Goal: Task Accomplishment & Management: Complete application form

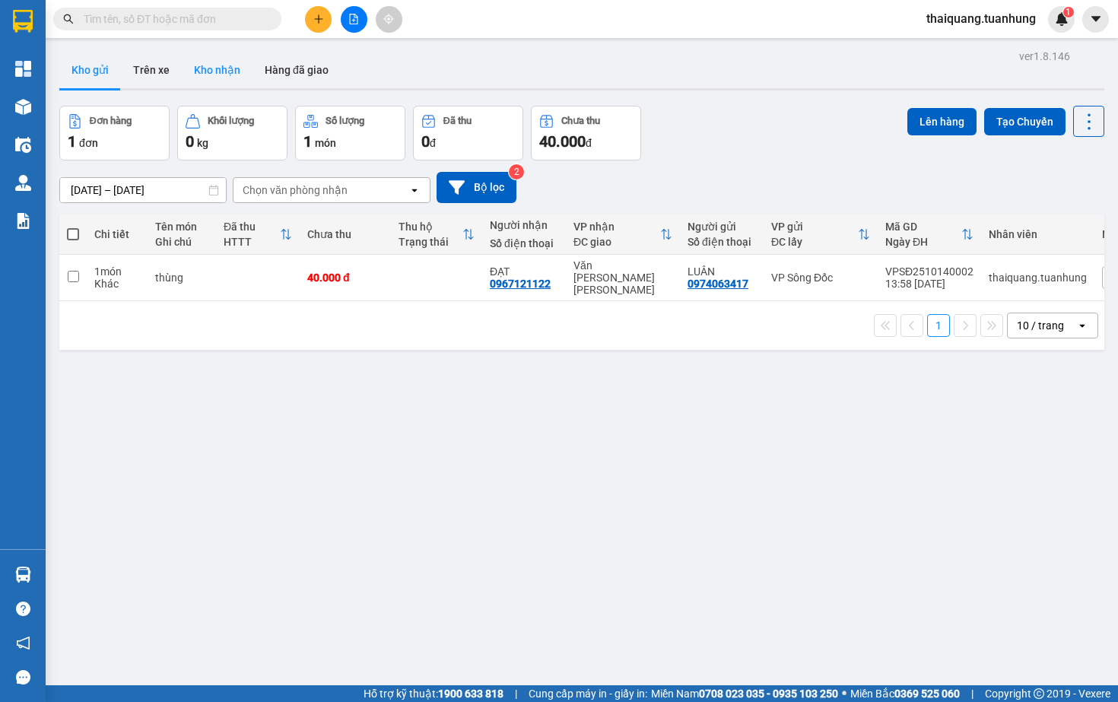
click at [208, 76] on button "Kho nhận" at bounding box center [217, 70] width 71 height 37
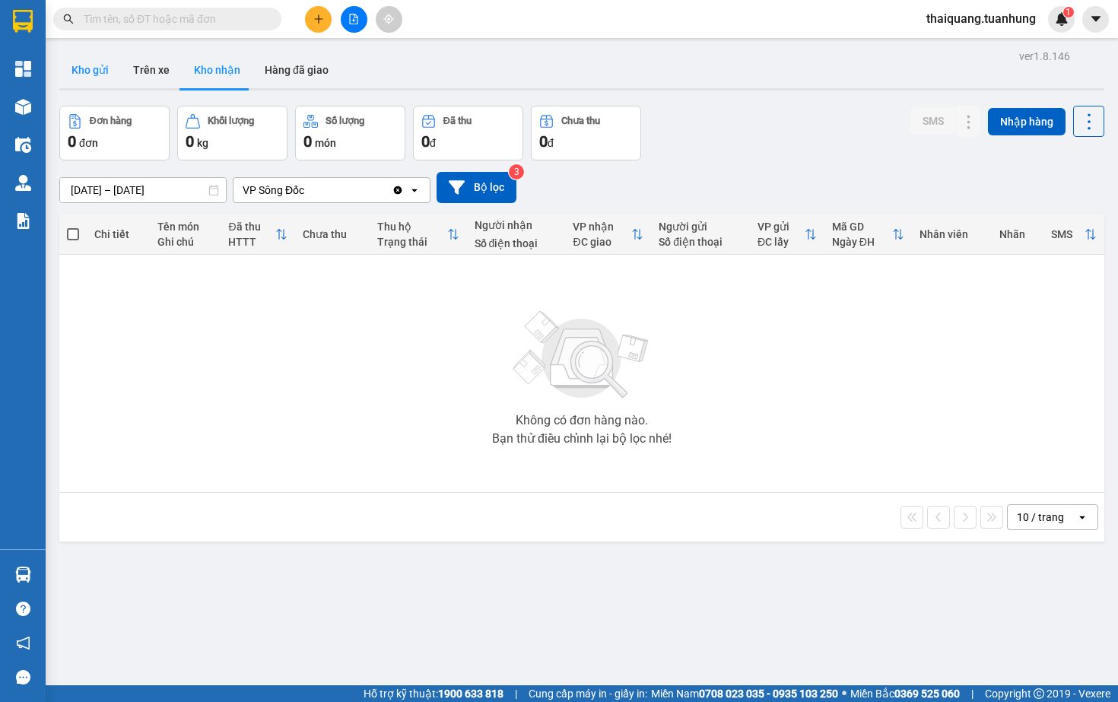
click at [80, 72] on button "Kho gửi" at bounding box center [90, 70] width 62 height 37
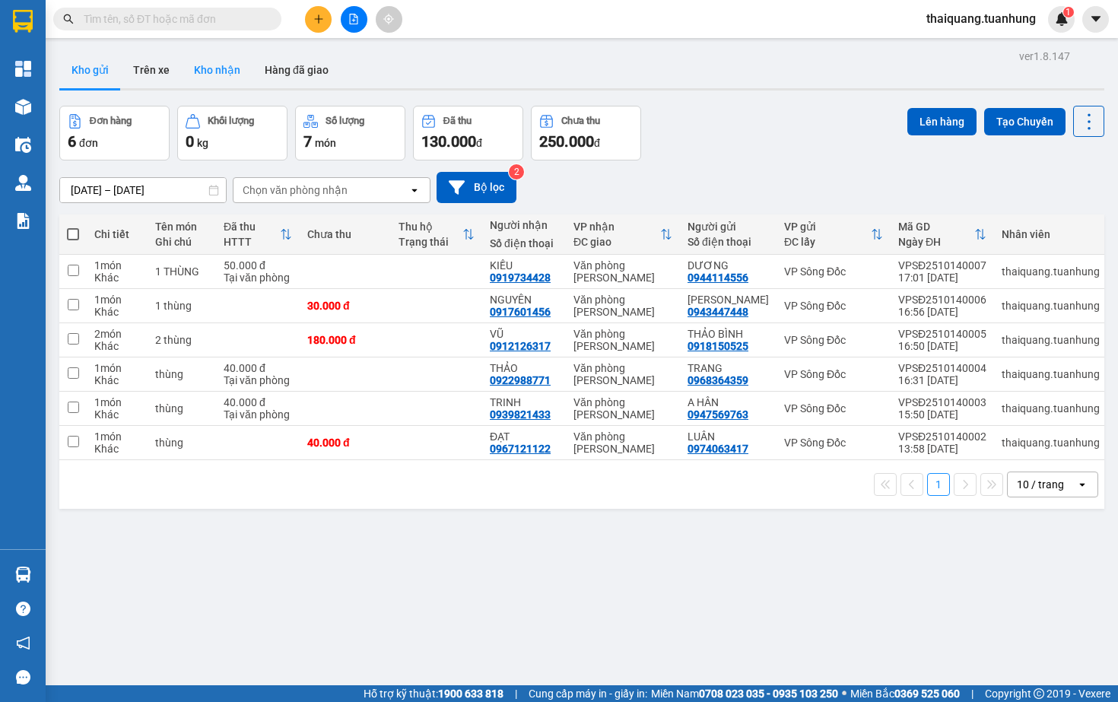
click at [221, 63] on button "Kho nhận" at bounding box center [217, 70] width 71 height 37
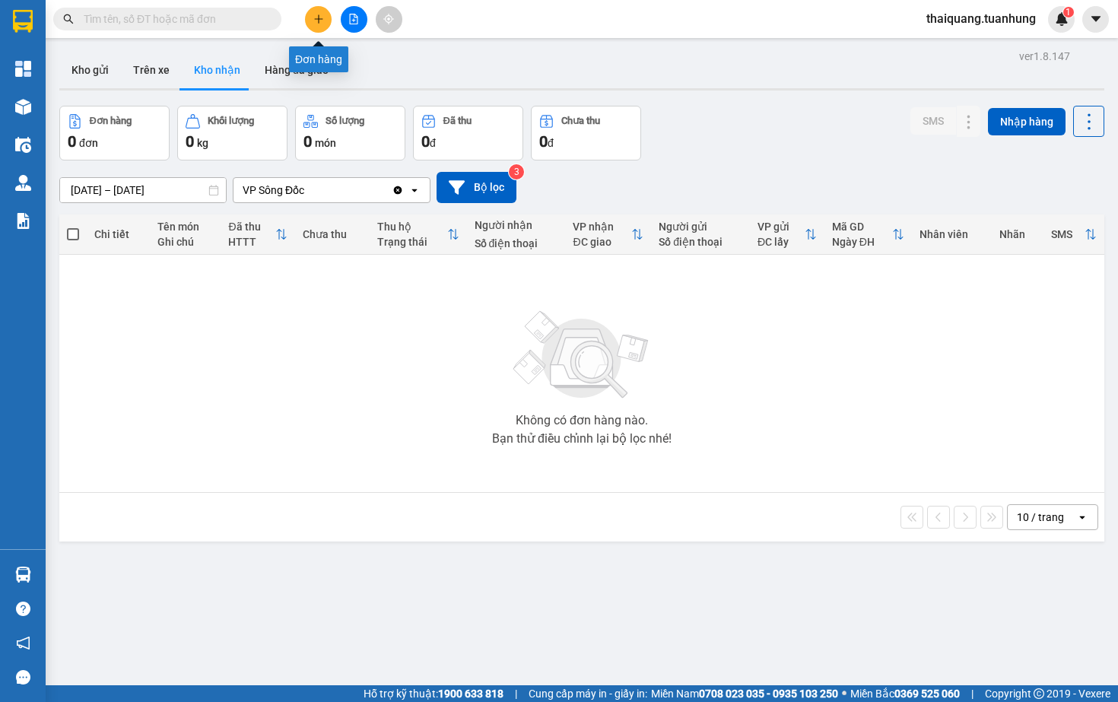
click at [320, 22] on icon "plus" at bounding box center [318, 19] width 11 height 11
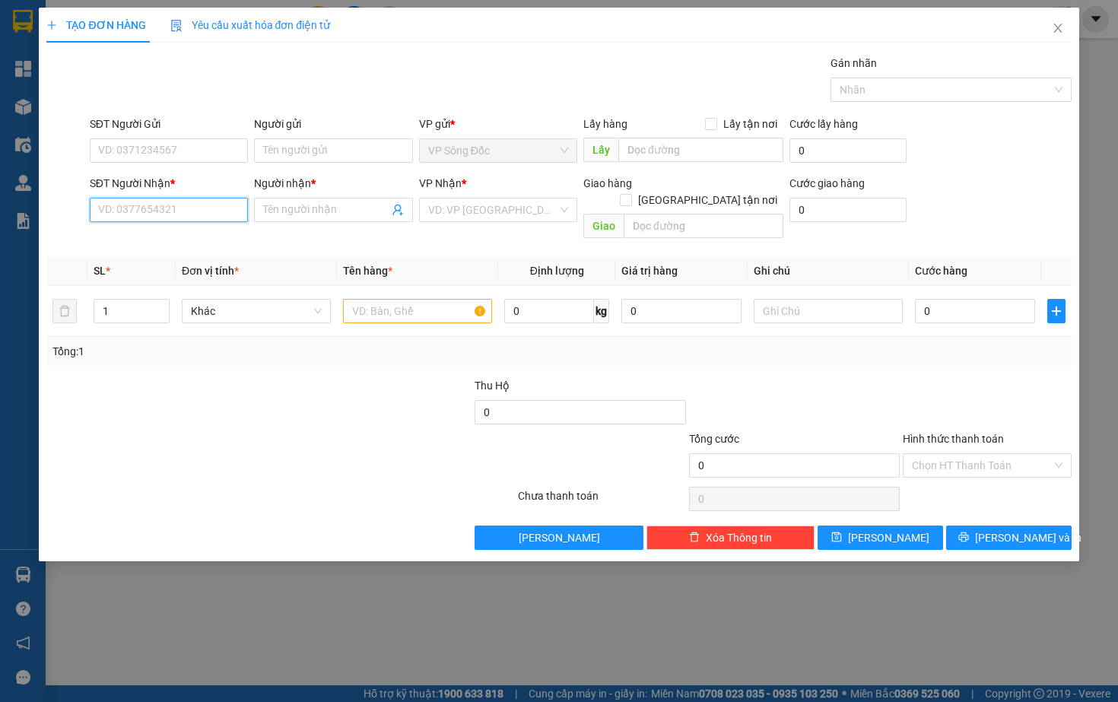
click at [154, 214] on input "SĐT Người Nhận *" at bounding box center [169, 210] width 158 height 24
type input "0917656674"
click at [135, 243] on div "0917656674 - [PERSON_NAME]" at bounding box center [174, 240] width 150 height 17
type input "[PERSON_NAME]"
type input "0917656674"
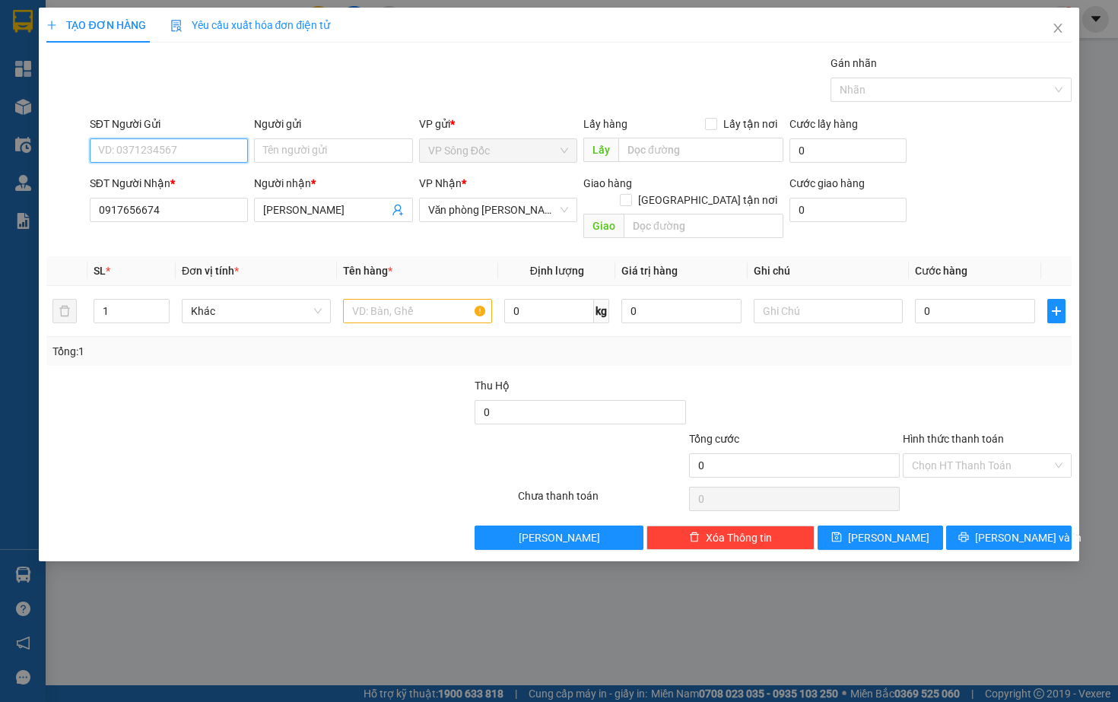
click at [186, 154] on input "SĐT Người Gửi" at bounding box center [169, 150] width 158 height 24
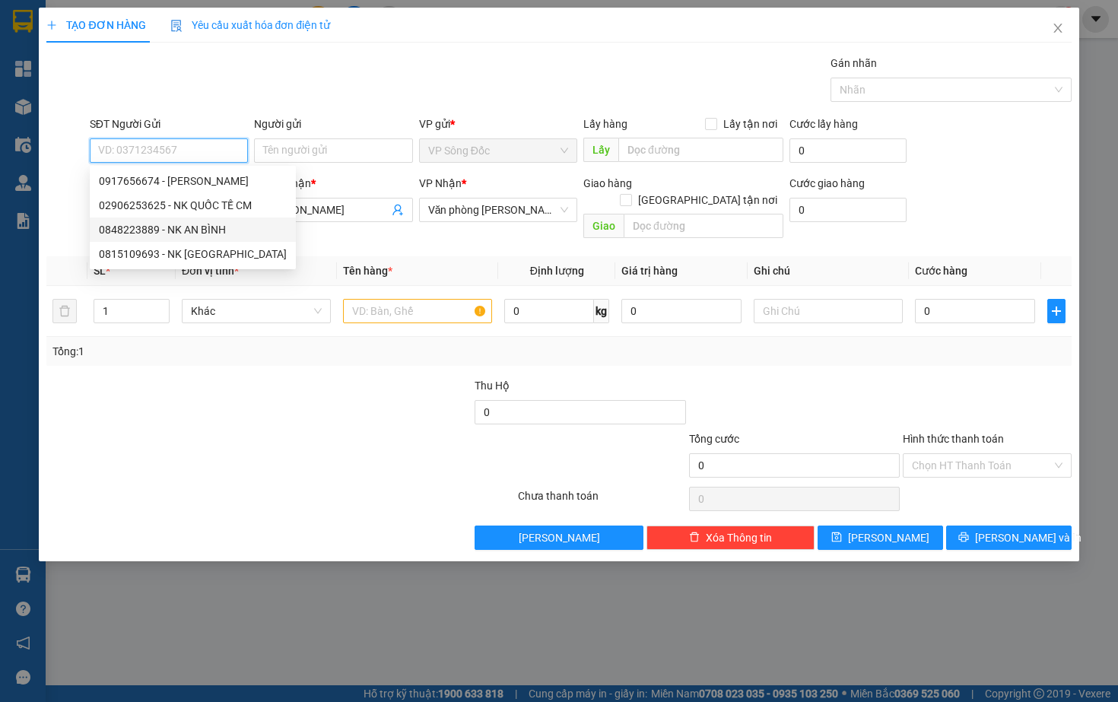
click at [204, 223] on div "0848223889 - NK AN BÌNH" at bounding box center [193, 229] width 188 height 17
type input "0848223889"
type input "NK AN BÌNH"
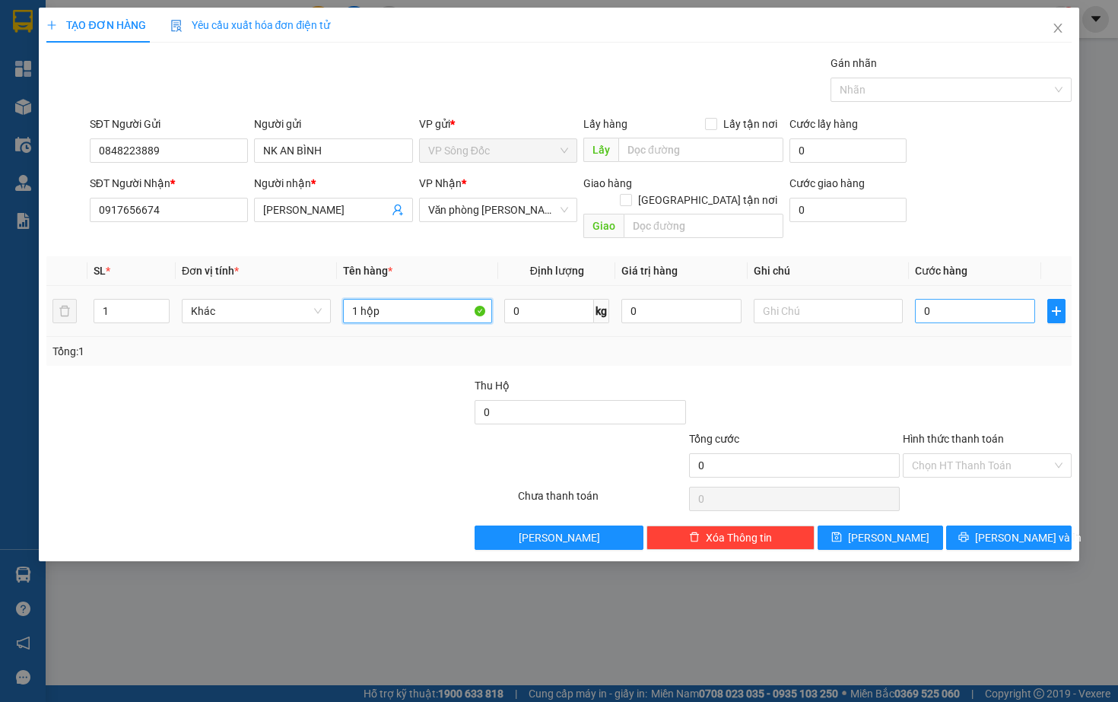
type input "1 hộp"
click at [1006, 299] on input "0" at bounding box center [975, 311] width 120 height 24
type input "03"
type input "3"
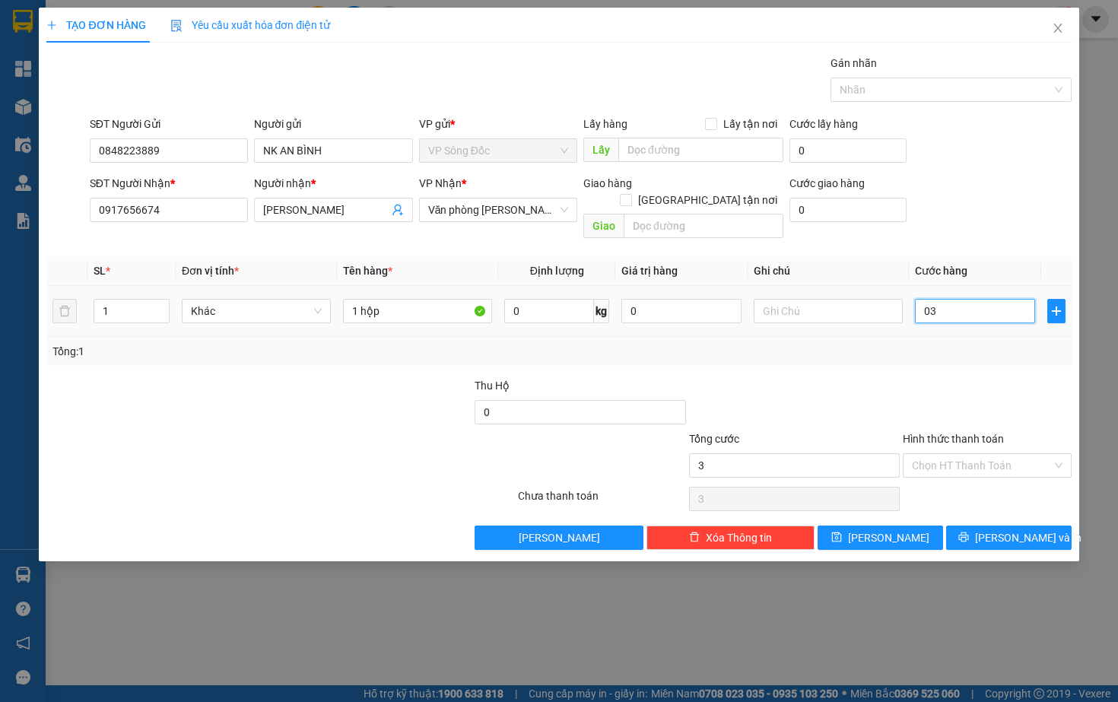
type input "030"
type input "30"
type input "0.300"
type input "300"
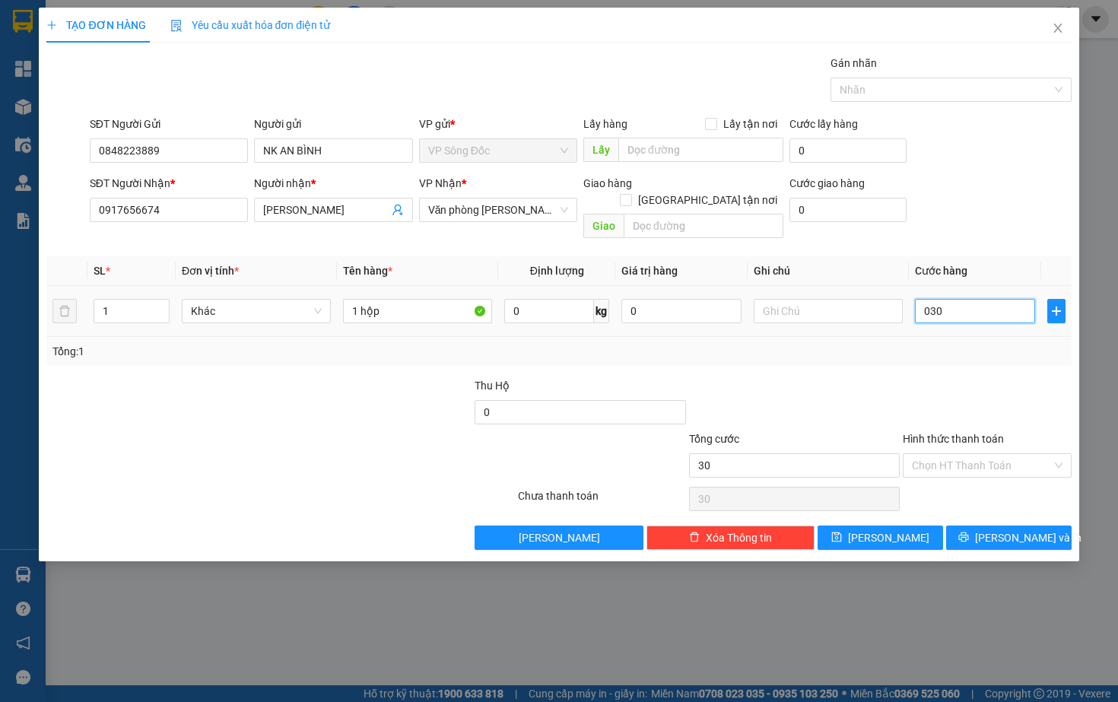
type input "300"
type input "03.000"
type input "3.000"
type input "030.000"
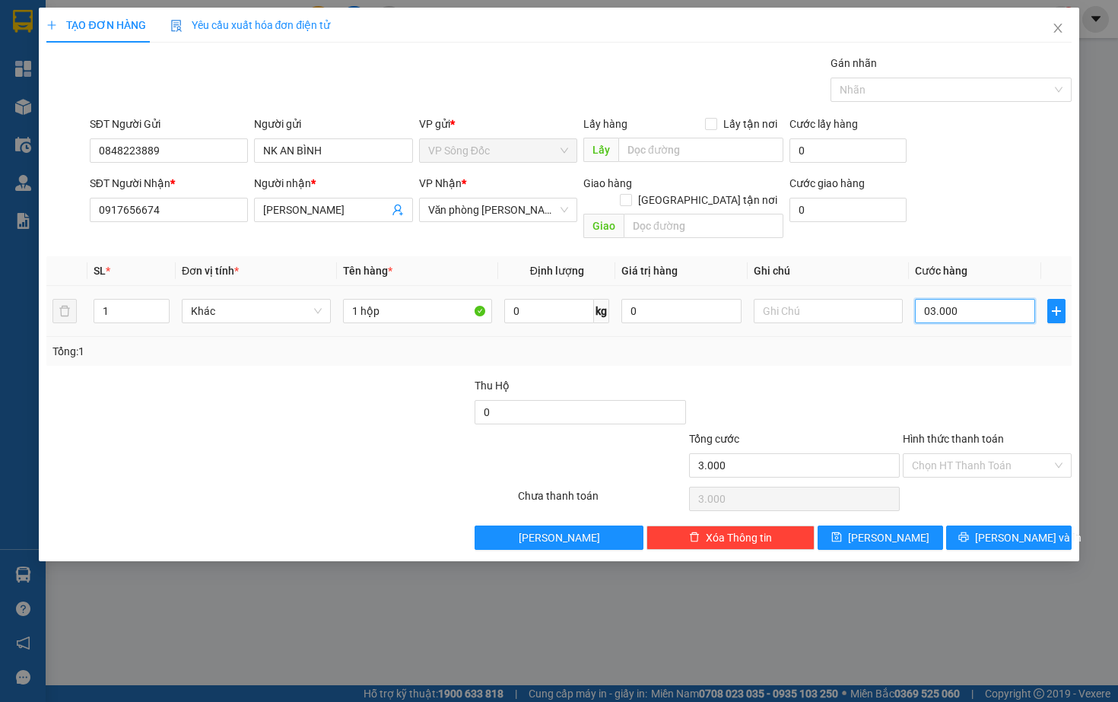
type input "30.000"
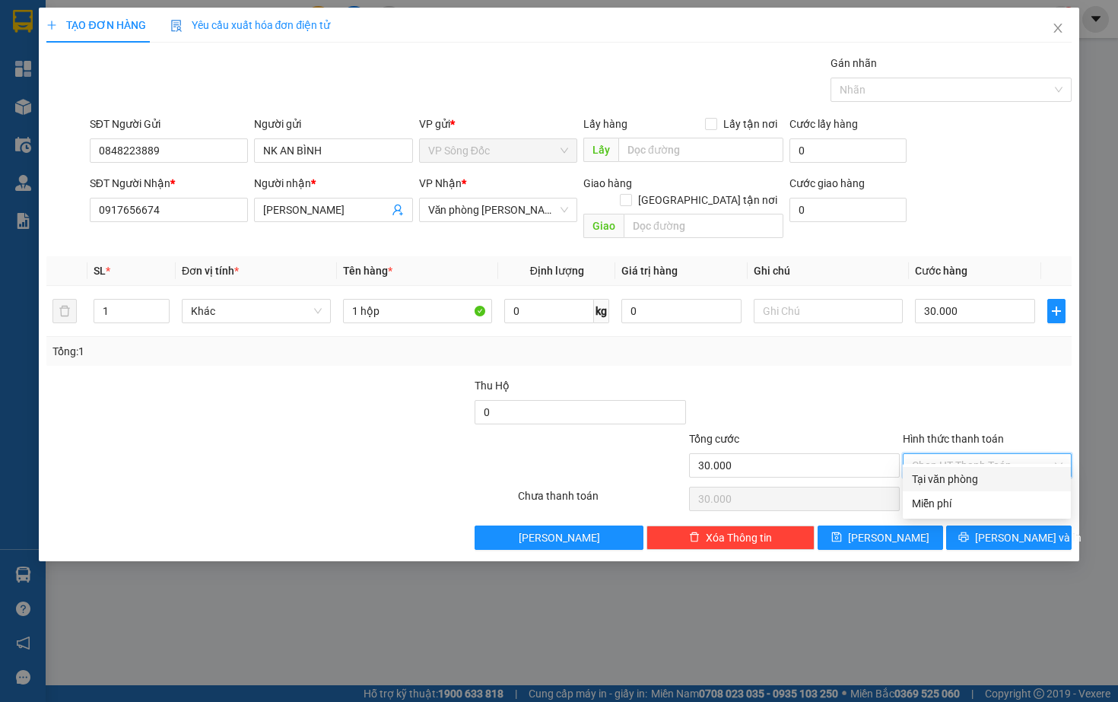
click at [937, 480] on div "Tại văn phòng" at bounding box center [987, 479] width 150 height 17
type input "0"
click at [992, 526] on button "[PERSON_NAME] và In" at bounding box center [1009, 538] width 126 height 24
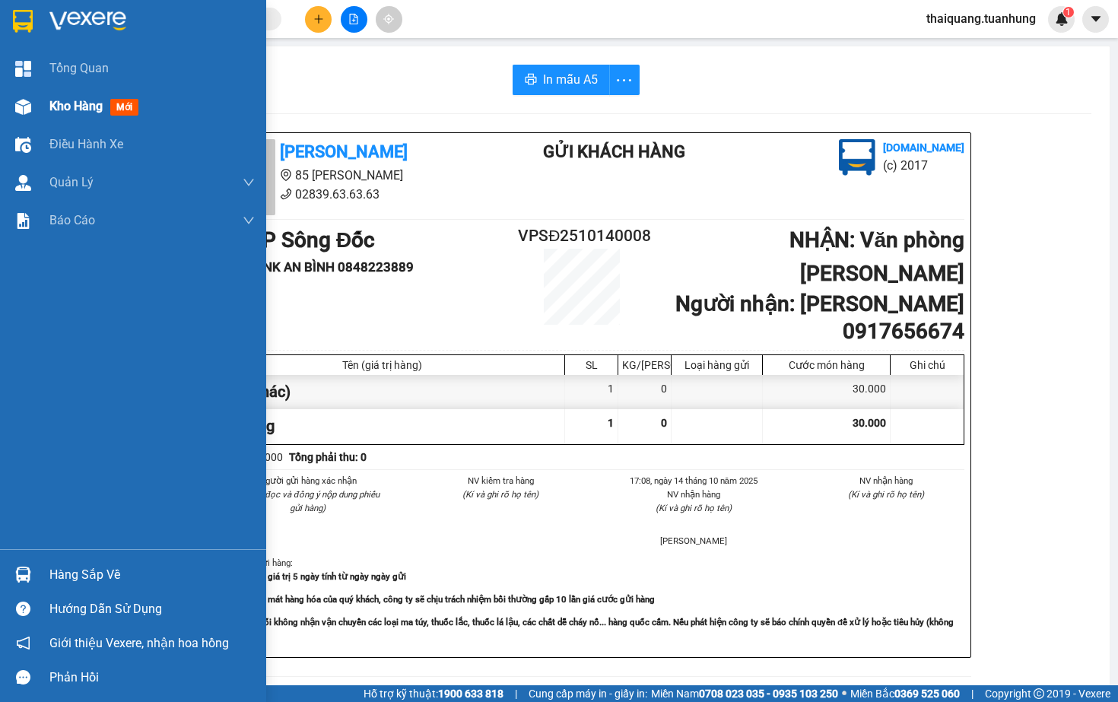
click at [78, 111] on span "Kho hàng" at bounding box center [75, 106] width 53 height 14
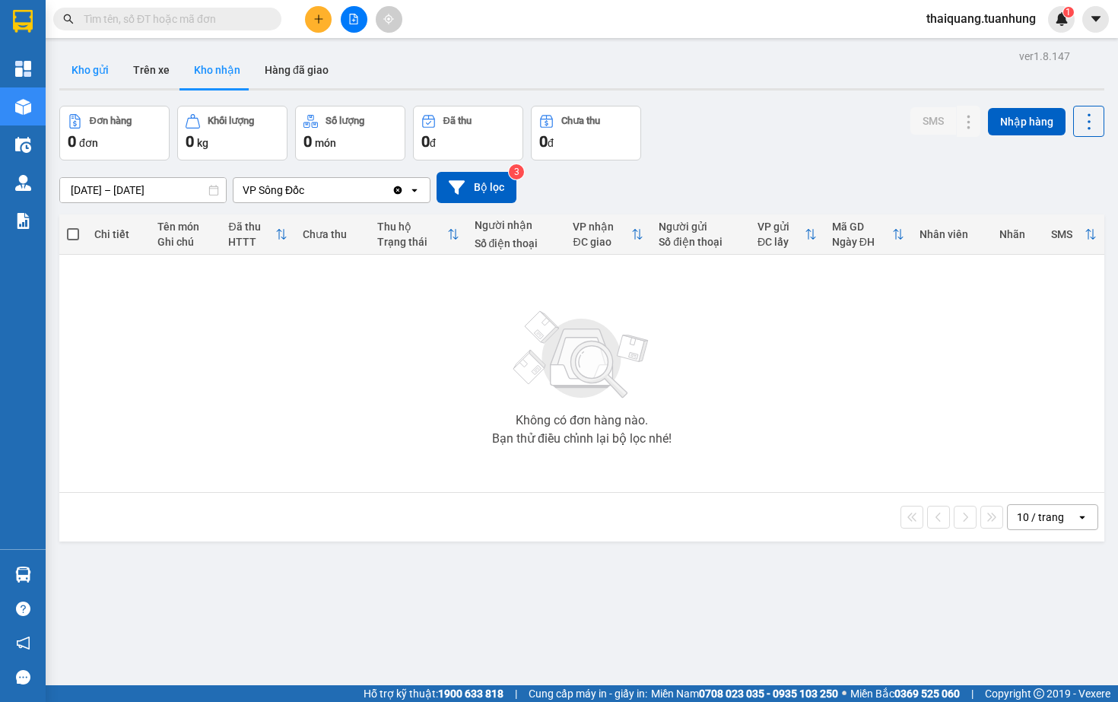
click at [103, 70] on button "Kho gửi" at bounding box center [90, 70] width 62 height 37
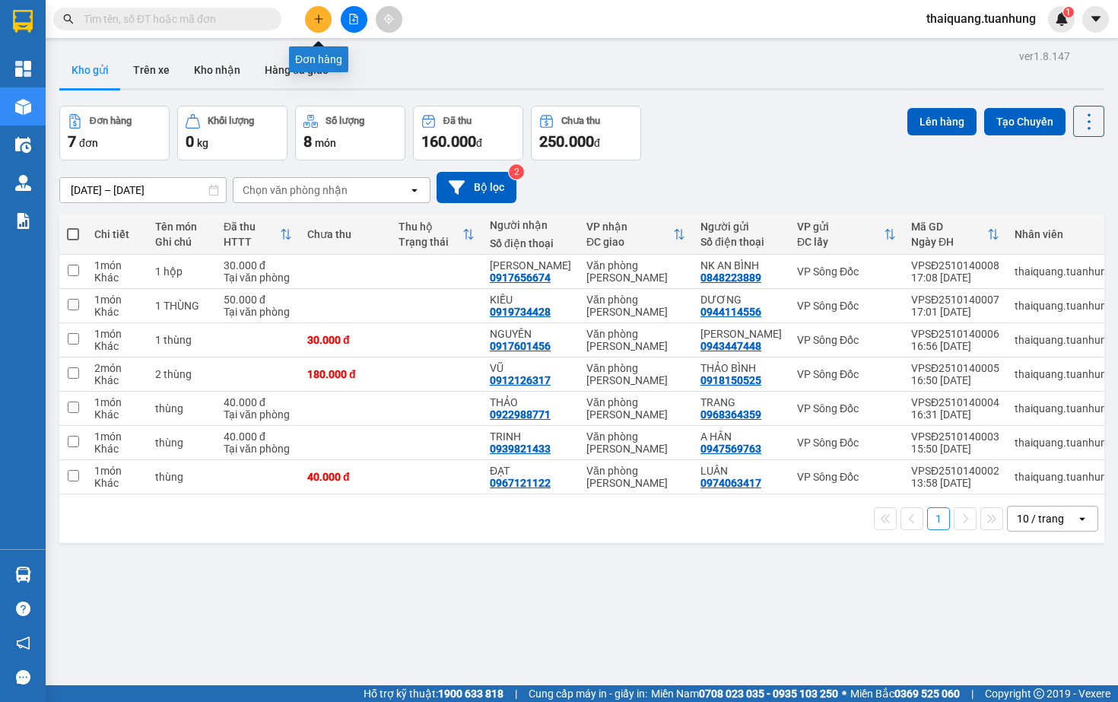
click at [316, 27] on button at bounding box center [318, 19] width 27 height 27
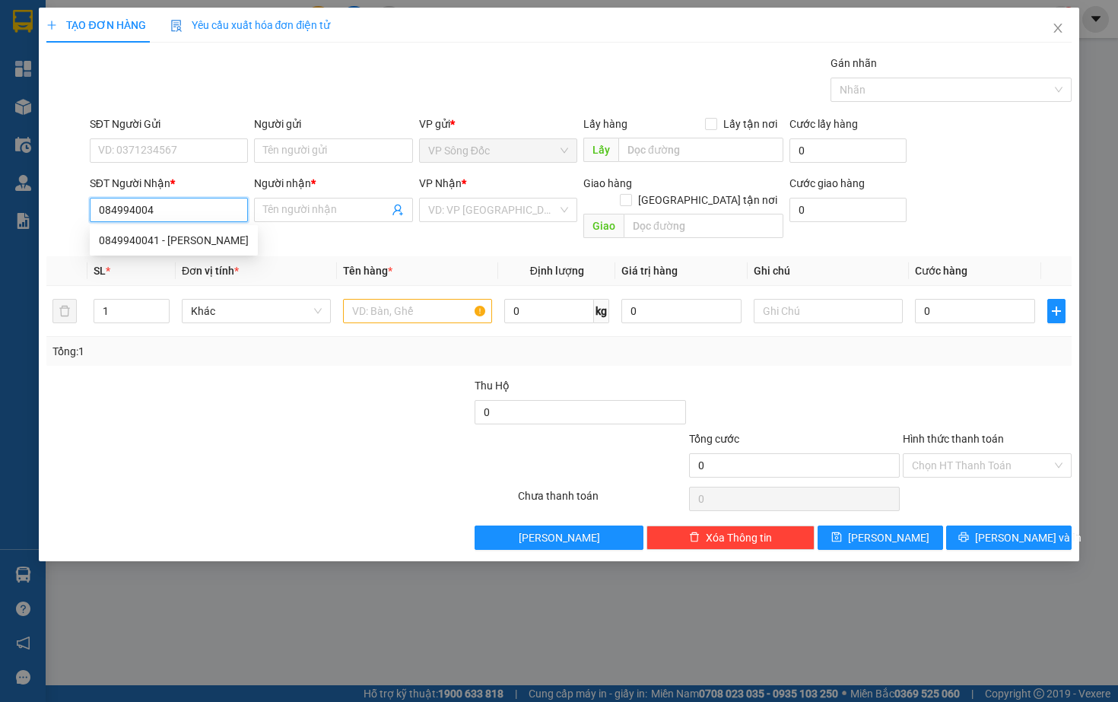
type input "0849940041"
drag, startPoint x: 181, startPoint y: 214, endPoint x: 212, endPoint y: 243, distance: 42.0
click at [212, 243] on body "Kết quả tìm kiếm ( 0 ) Bộ lọc No Data thaiquang.tuanhung 1 Tổng Quan Kho hàng m…" at bounding box center [559, 351] width 1118 height 702
click at [212, 243] on div "0849940041 - [PERSON_NAME]" at bounding box center [174, 240] width 150 height 17
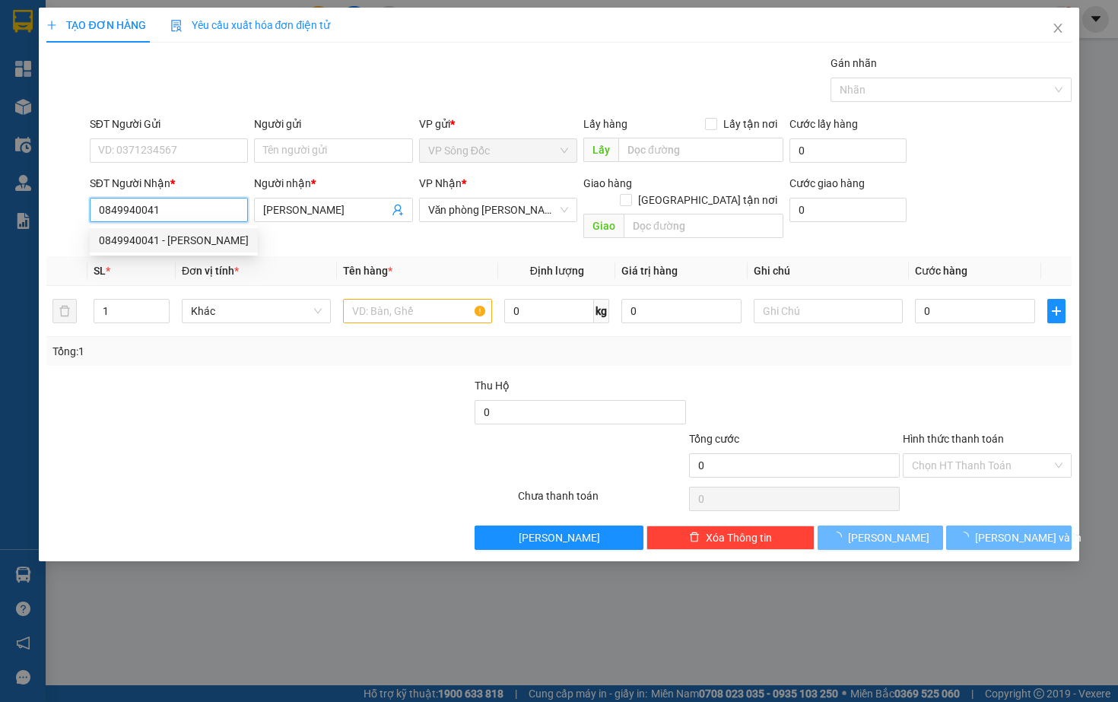
type input "[PERSON_NAME]"
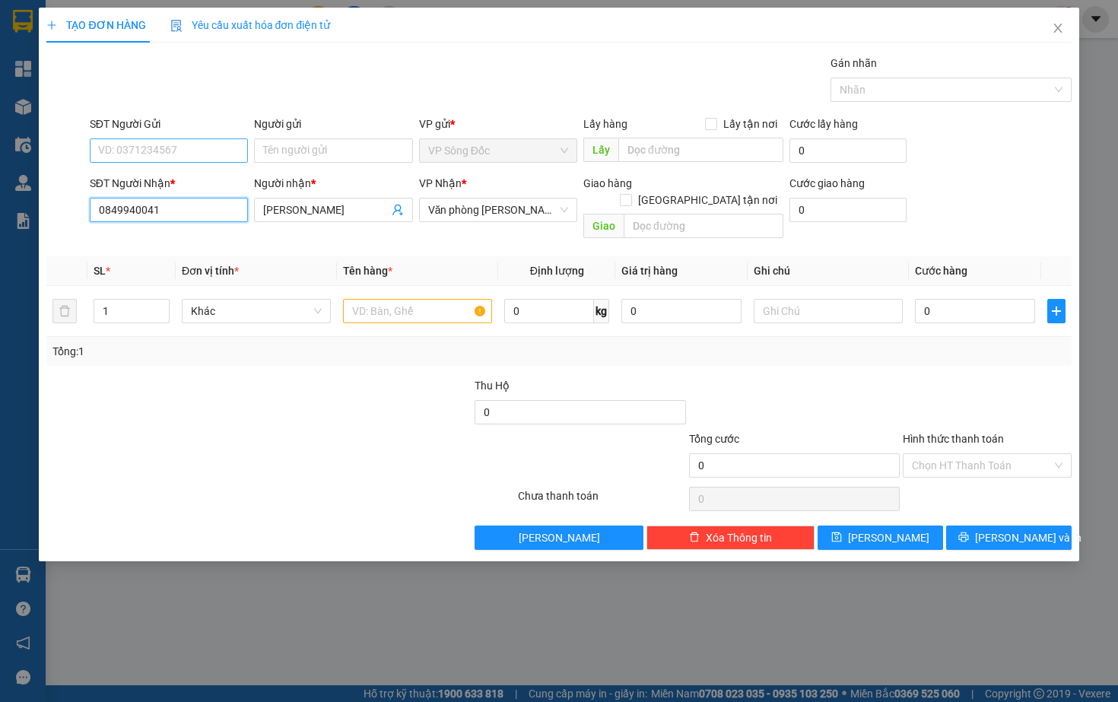
type input "0849940041"
click at [181, 144] on input "SĐT Người Gửi" at bounding box center [169, 150] width 158 height 24
type input "0944145223"
click at [170, 186] on div "0944145223 - NGỌC" at bounding box center [169, 181] width 140 height 17
type input "NGỌC"
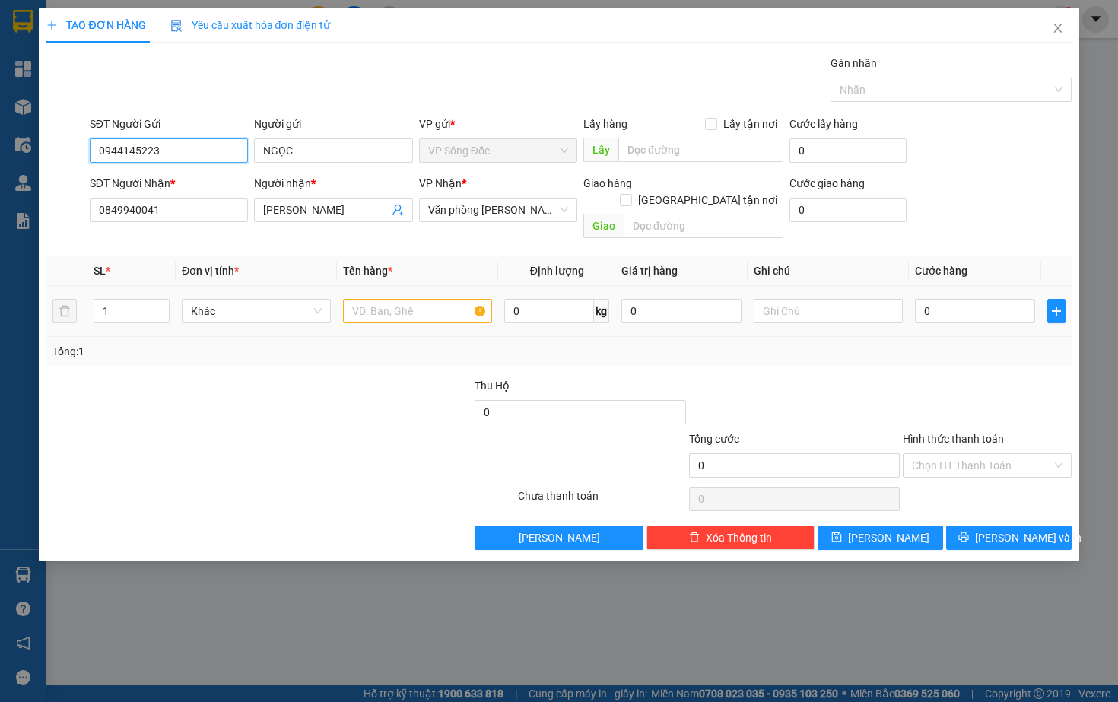
type input "0944145223"
click at [371, 305] on input "text" at bounding box center [417, 311] width 149 height 24
type input "1 gói nhỏ"
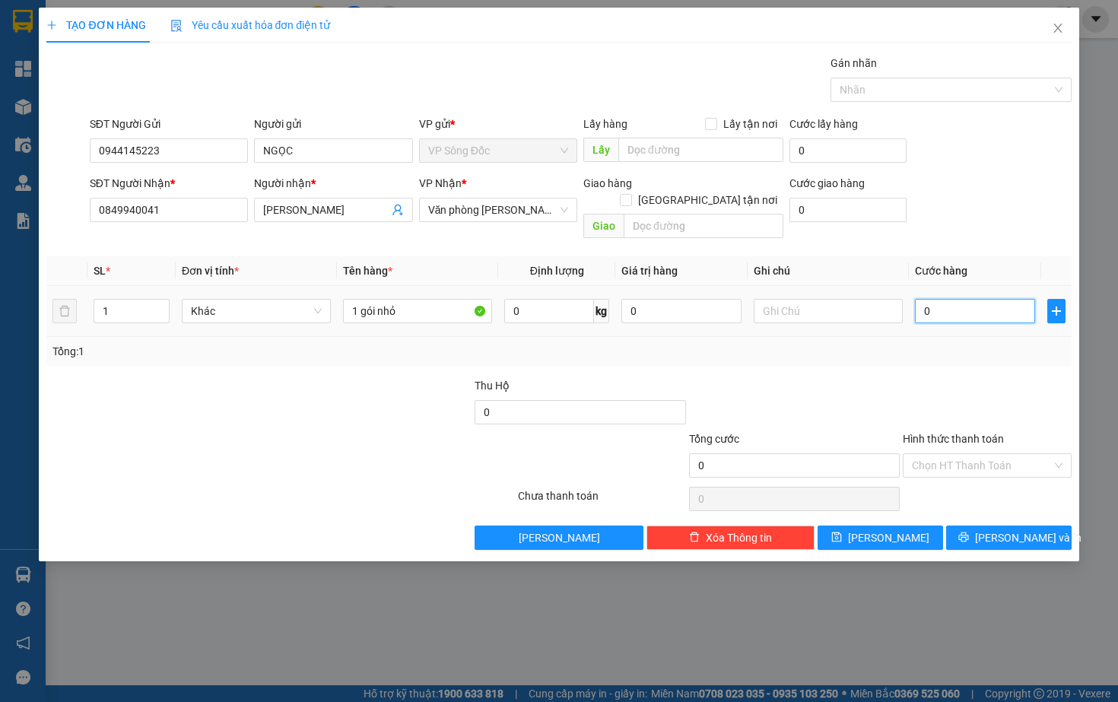
click at [979, 299] on input "0" at bounding box center [975, 311] width 120 height 24
type input "03"
type input "3"
type input "030"
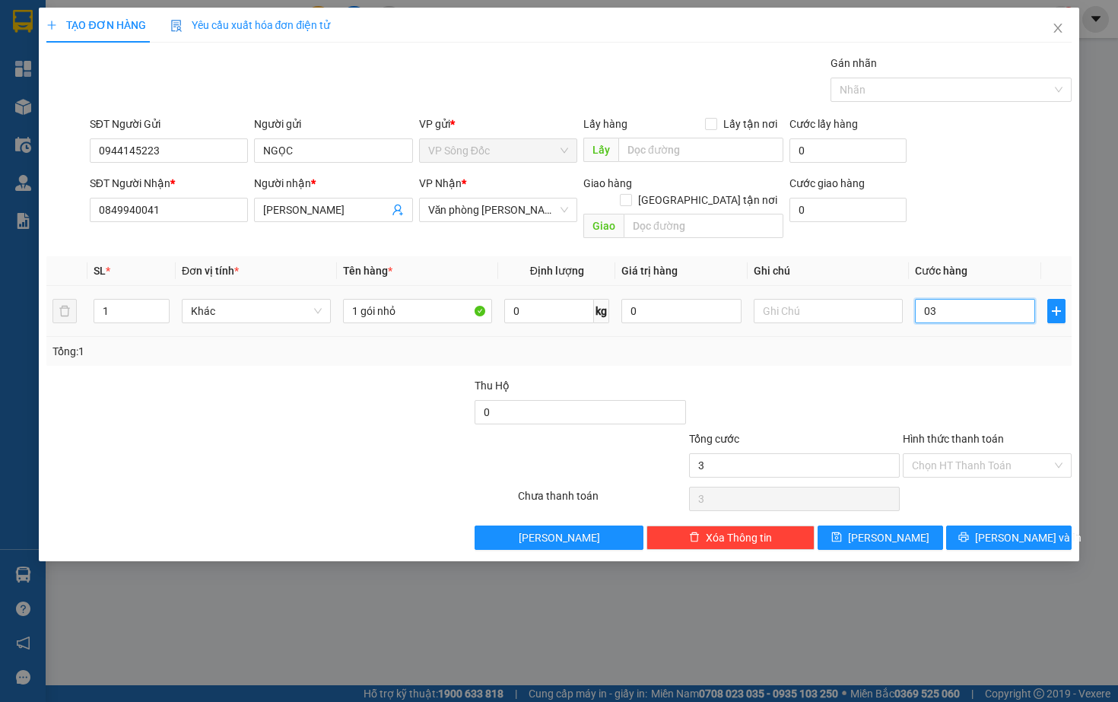
type input "30"
type input "0.300"
type input "300"
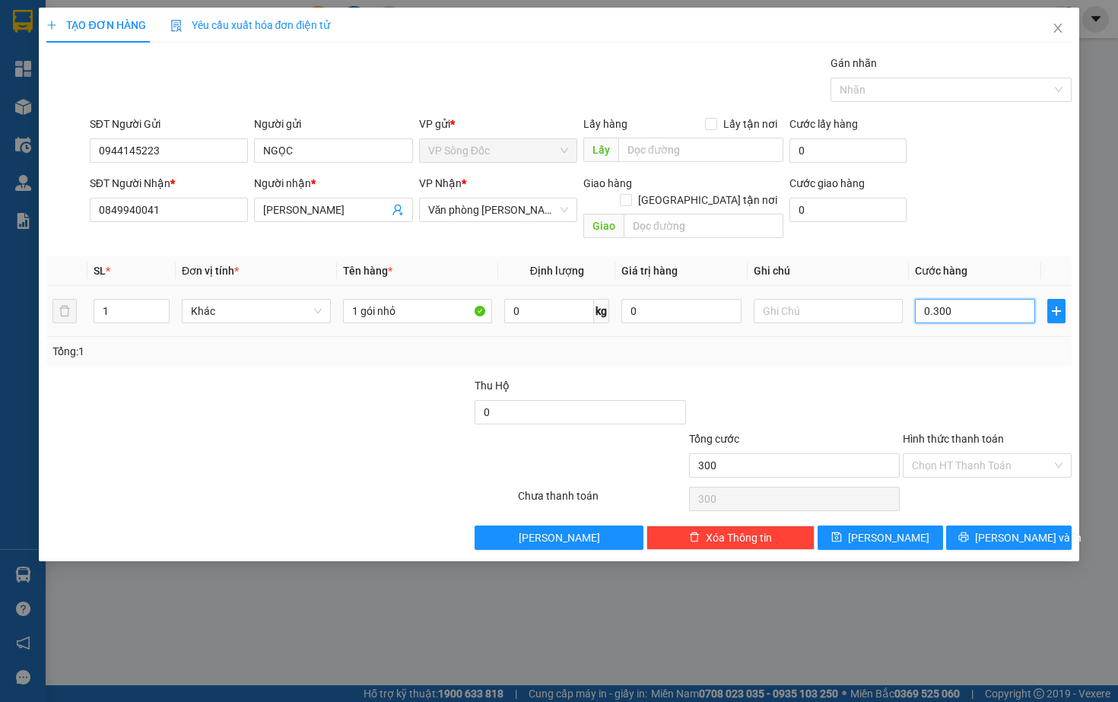
type input "03.000"
type input "3.000"
type input "030.000"
type input "30.000"
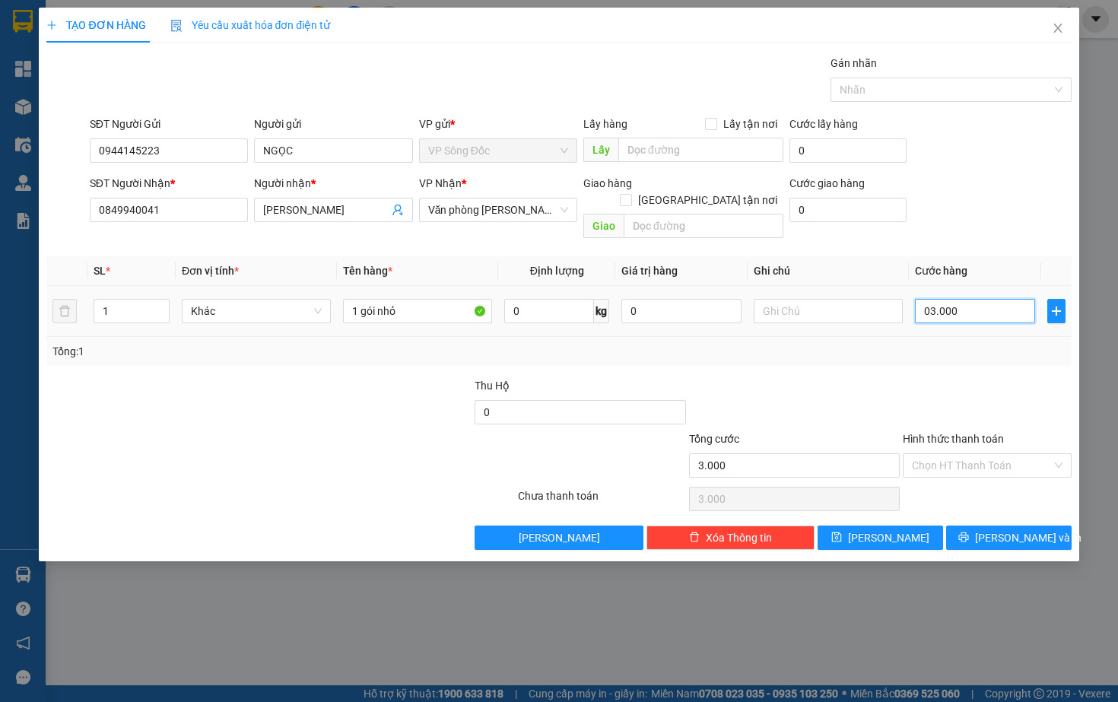
type input "30.000"
click at [970, 454] on input "Hình thức thanh toán" at bounding box center [981, 465] width 139 height 23
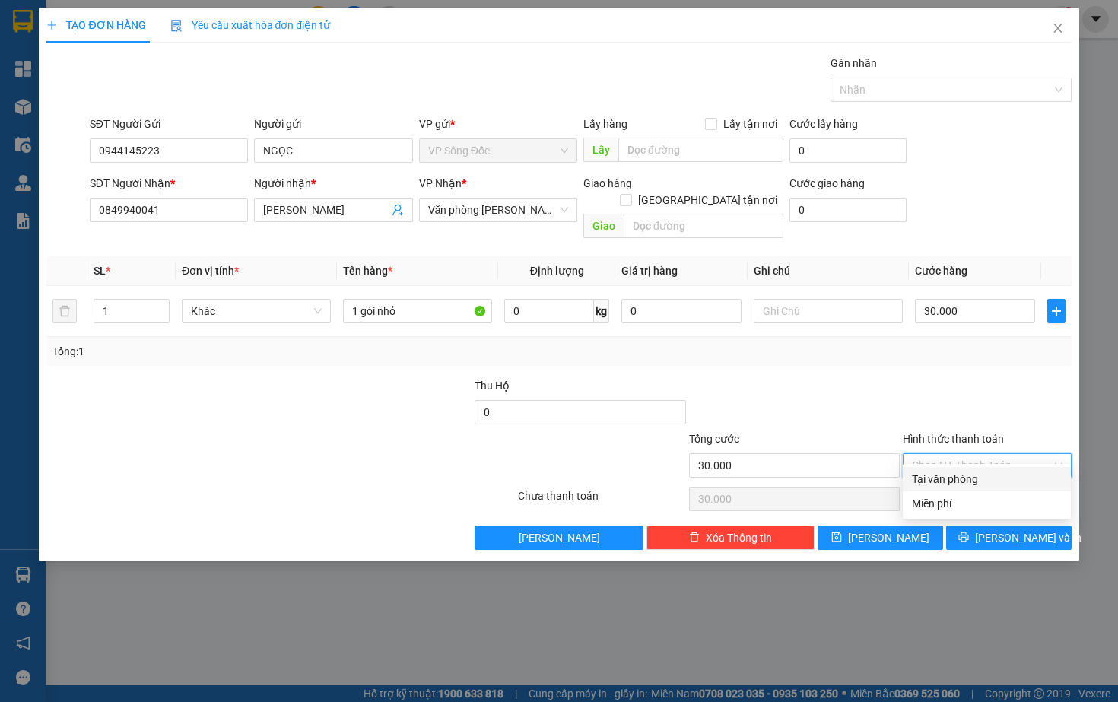
click at [953, 473] on div "Tại văn phòng" at bounding box center [987, 479] width 150 height 17
type input "0"
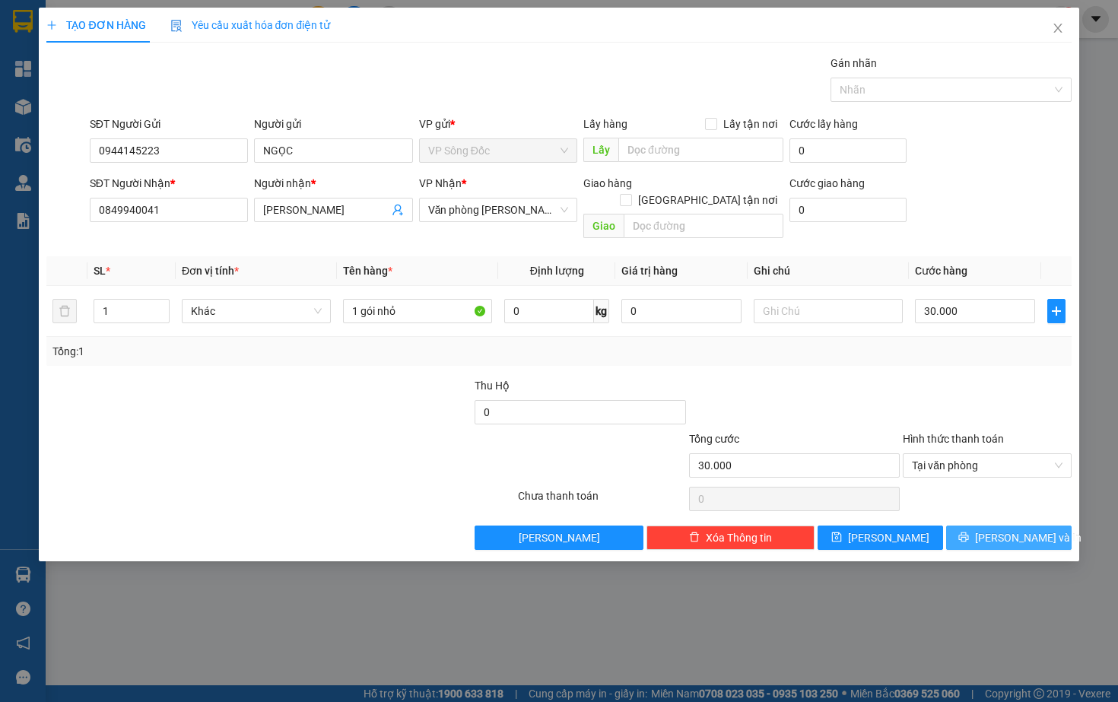
click at [969, 532] on icon "printer" at bounding box center [964, 537] width 11 height 11
